Goal: Check status

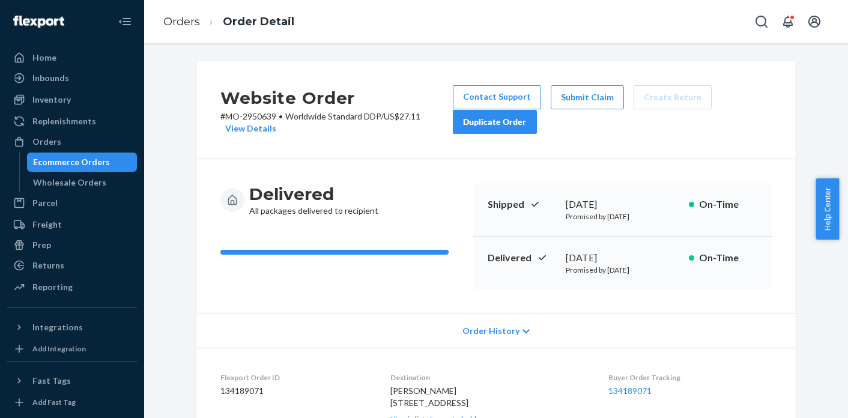
click at [174, 29] on ol "Orders Order Detail" at bounding box center [229, 21] width 150 height 35
click at [175, 26] on link "Orders" at bounding box center [181, 21] width 37 height 13
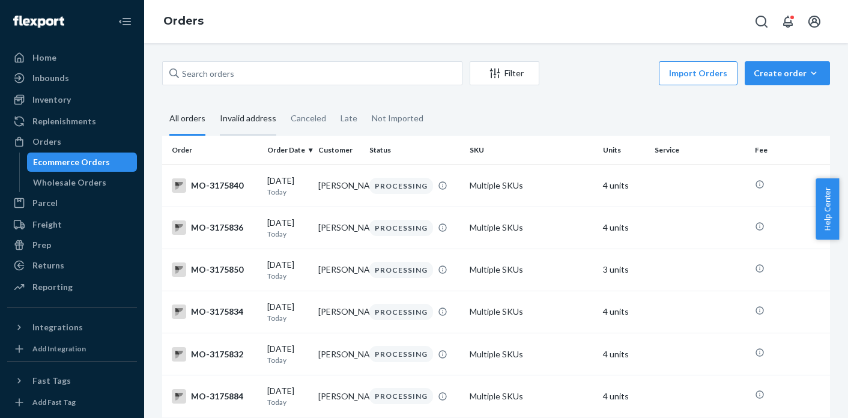
click at [262, 125] on div "Invalid address" at bounding box center [248, 119] width 56 height 33
click at [213, 103] on input "Invalid address" at bounding box center [213, 103] width 0 height 0
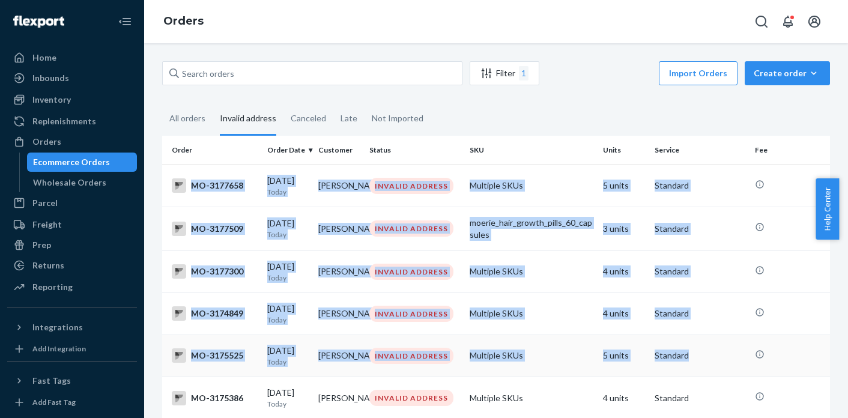
drag, startPoint x: 171, startPoint y: 183, endPoint x: 737, endPoint y: 376, distance: 597.6
click at [527, 76] on div "1" at bounding box center [524, 73] width 10 height 14
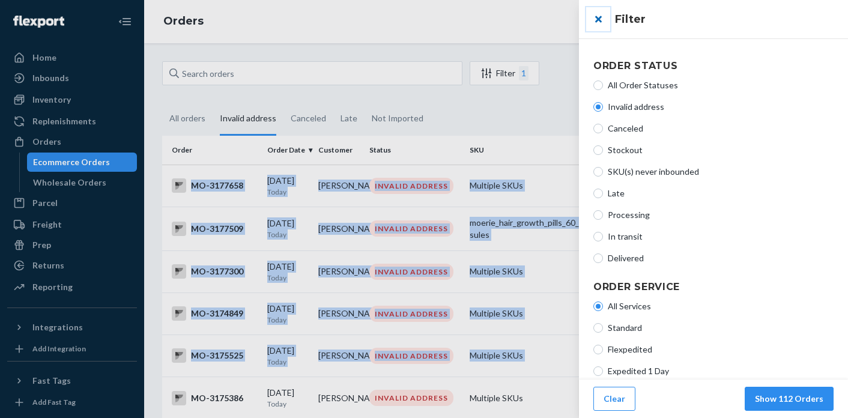
click at [598, 19] on button "close" at bounding box center [598, 19] width 24 height 24
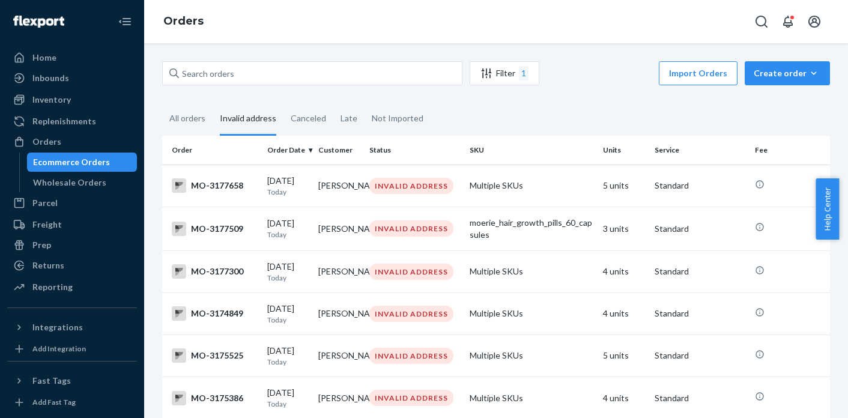
click at [511, 120] on fieldset "All orders Invalid address Canceled Late Not Imported" at bounding box center [496, 119] width 668 height 33
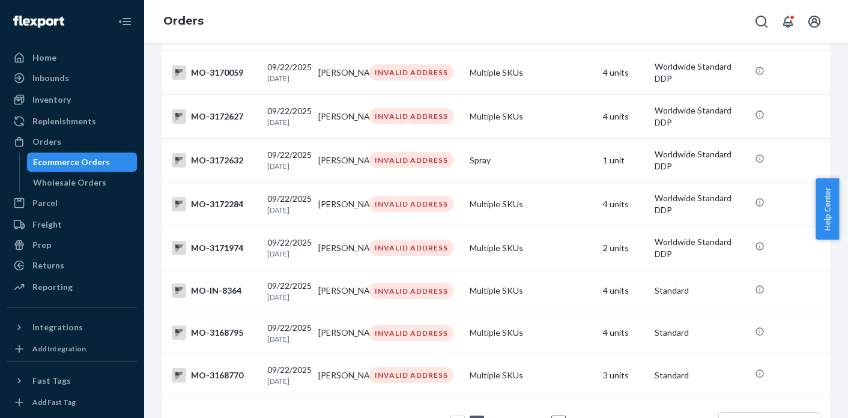
scroll to position [927, 0]
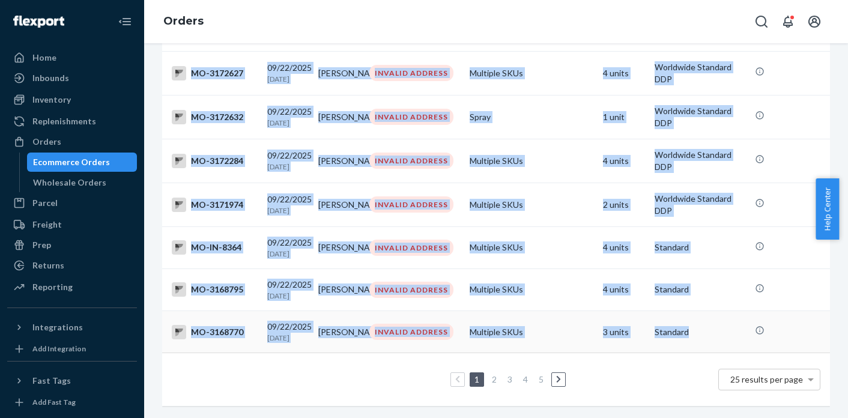
drag, startPoint x: 169, startPoint y: 187, endPoint x: 736, endPoint y: 317, distance: 581.7
copy tbody "MO-3177658 [DATE] [DATE] [PERSON_NAME] INVALID ADDRESS Multiple SKUs 5 units St…"
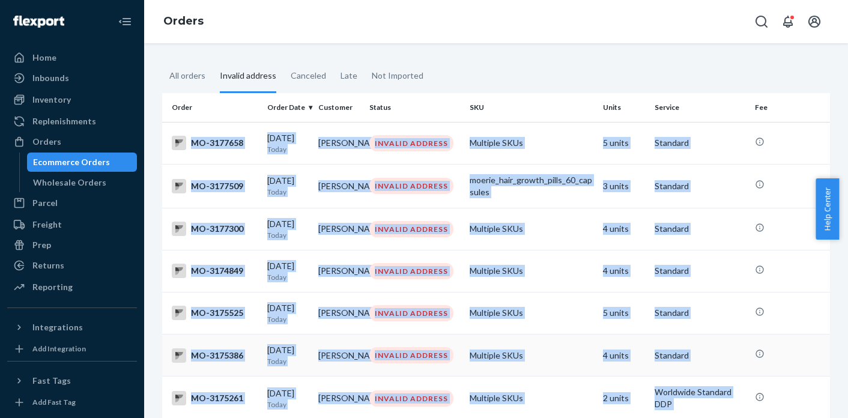
scroll to position [0, 0]
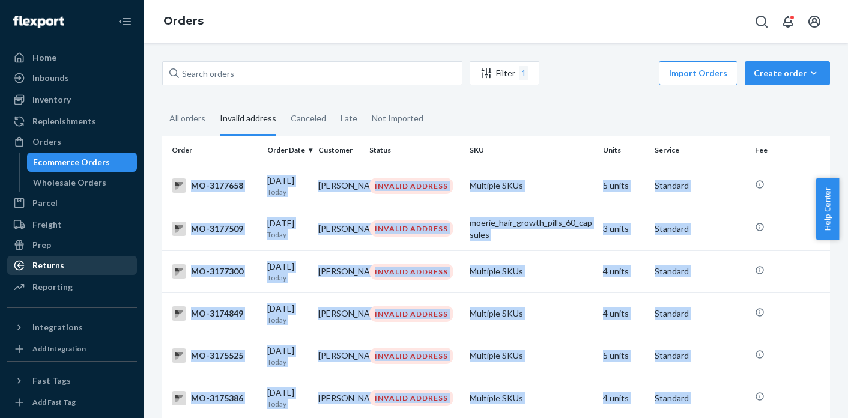
click at [70, 265] on div "Returns" at bounding box center [71, 265] width 127 height 17
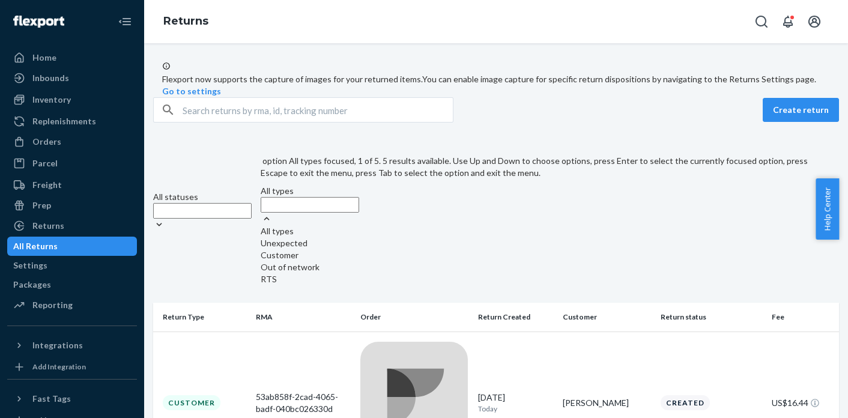
click at [471, 180] on div "All statuses option All types focused, 1 of 5. 5 results available. Use Up and …" at bounding box center [496, 212] width 686 height 151
